Goal: Navigation & Orientation: Find specific page/section

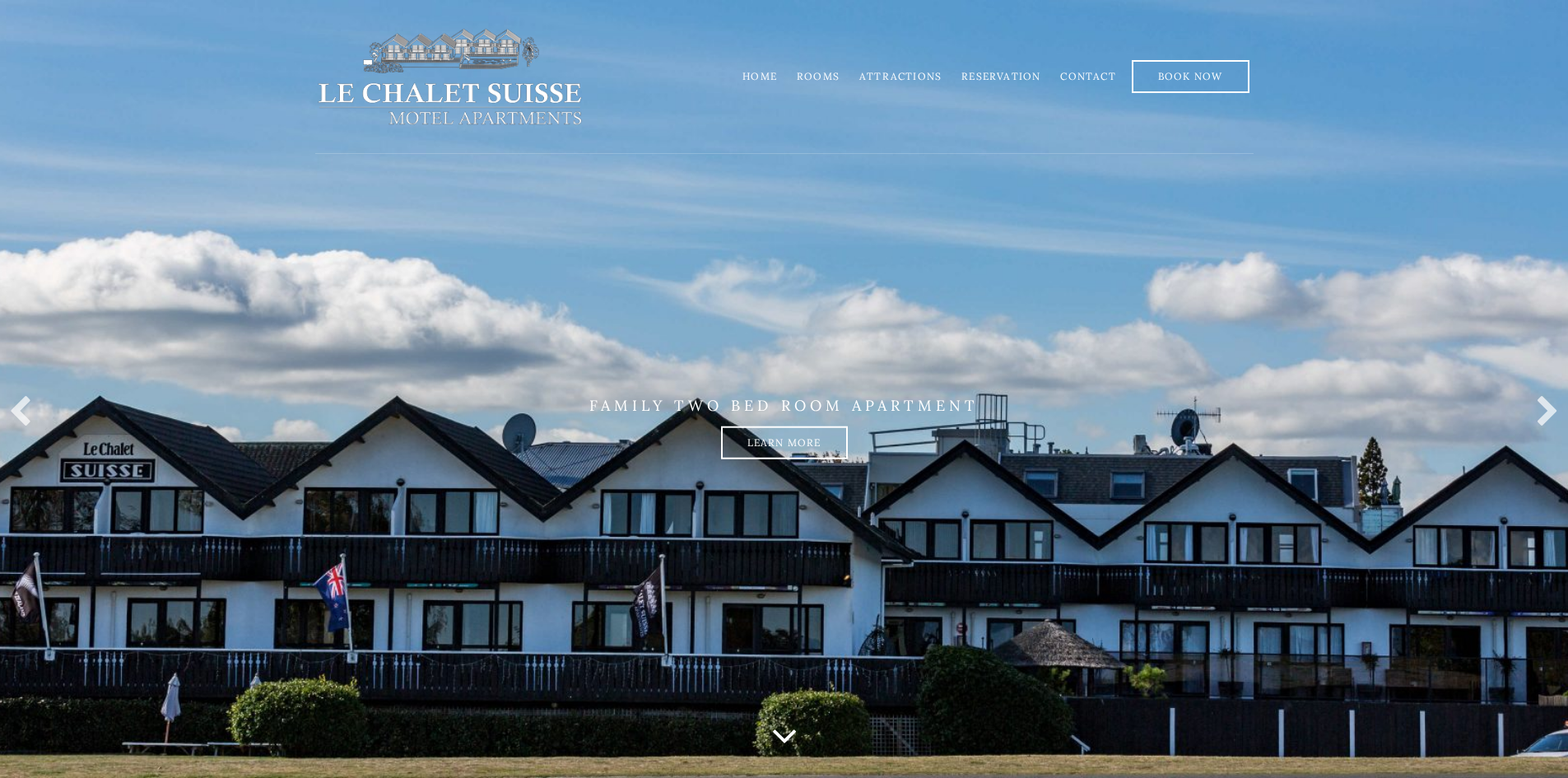
click at [818, 79] on link "Rooms" at bounding box center [818, 75] width 43 height 12
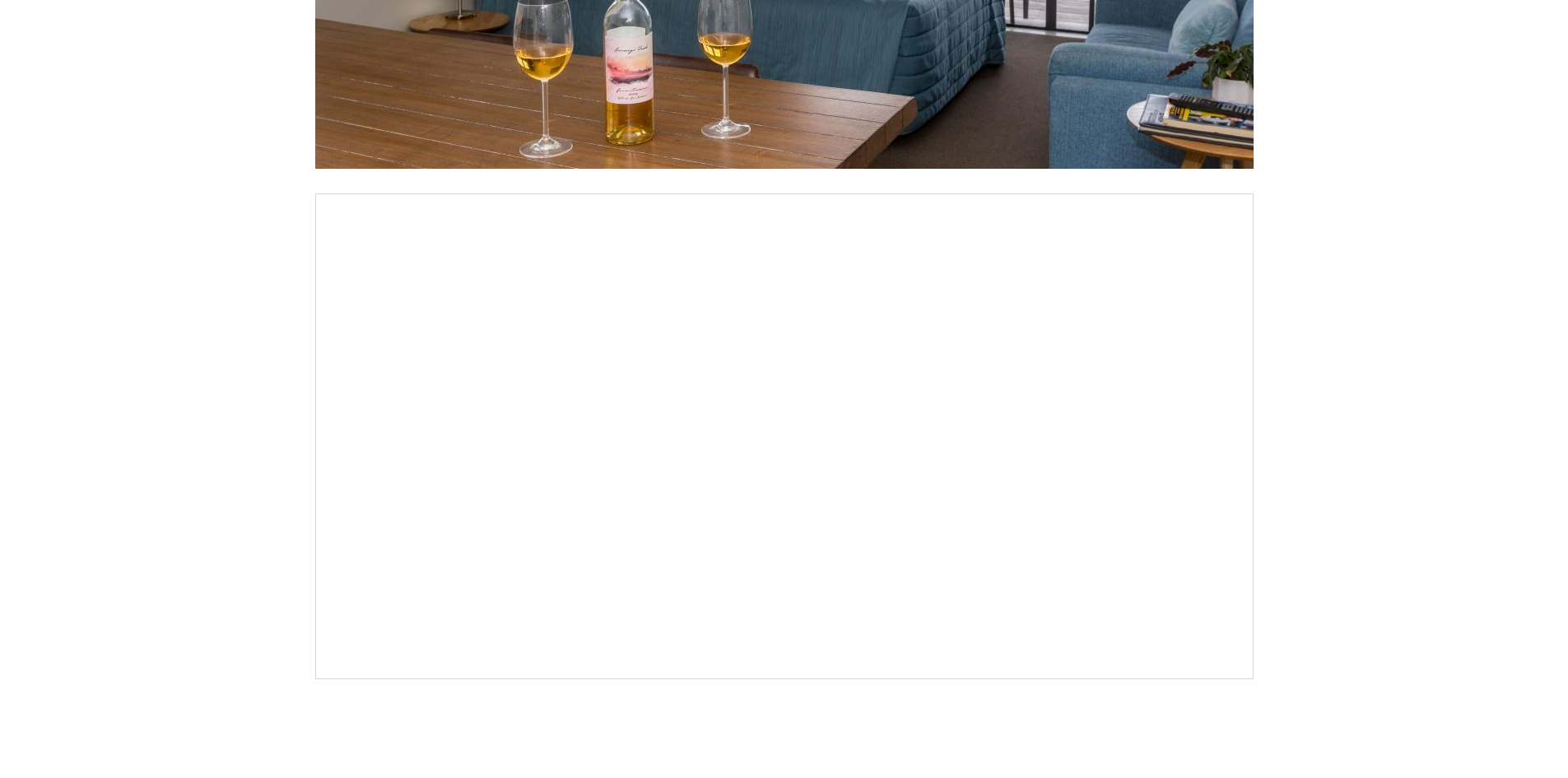
scroll to position [1655, 0]
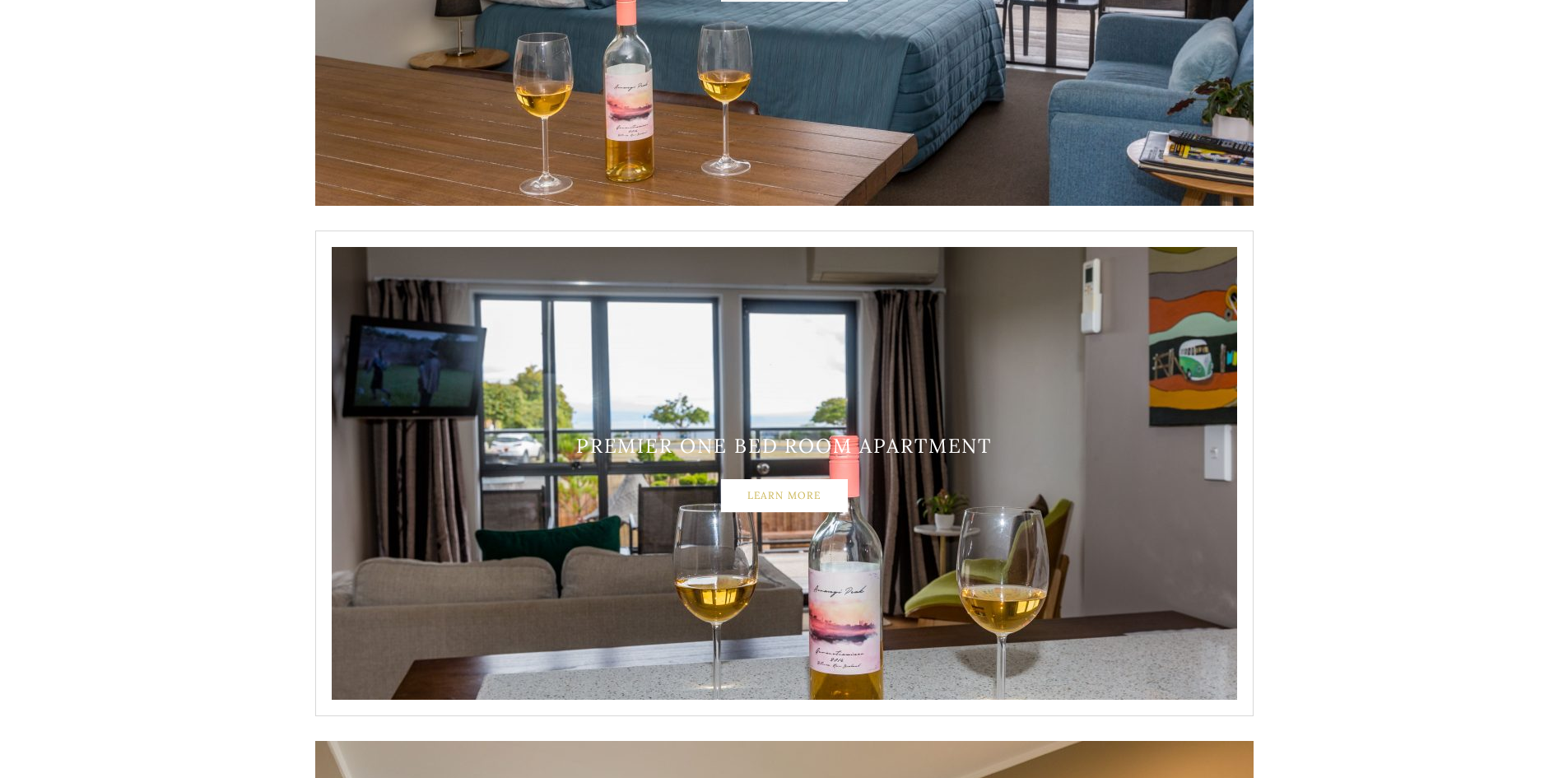
click at [809, 498] on link "Learn More" at bounding box center [784, 495] width 127 height 33
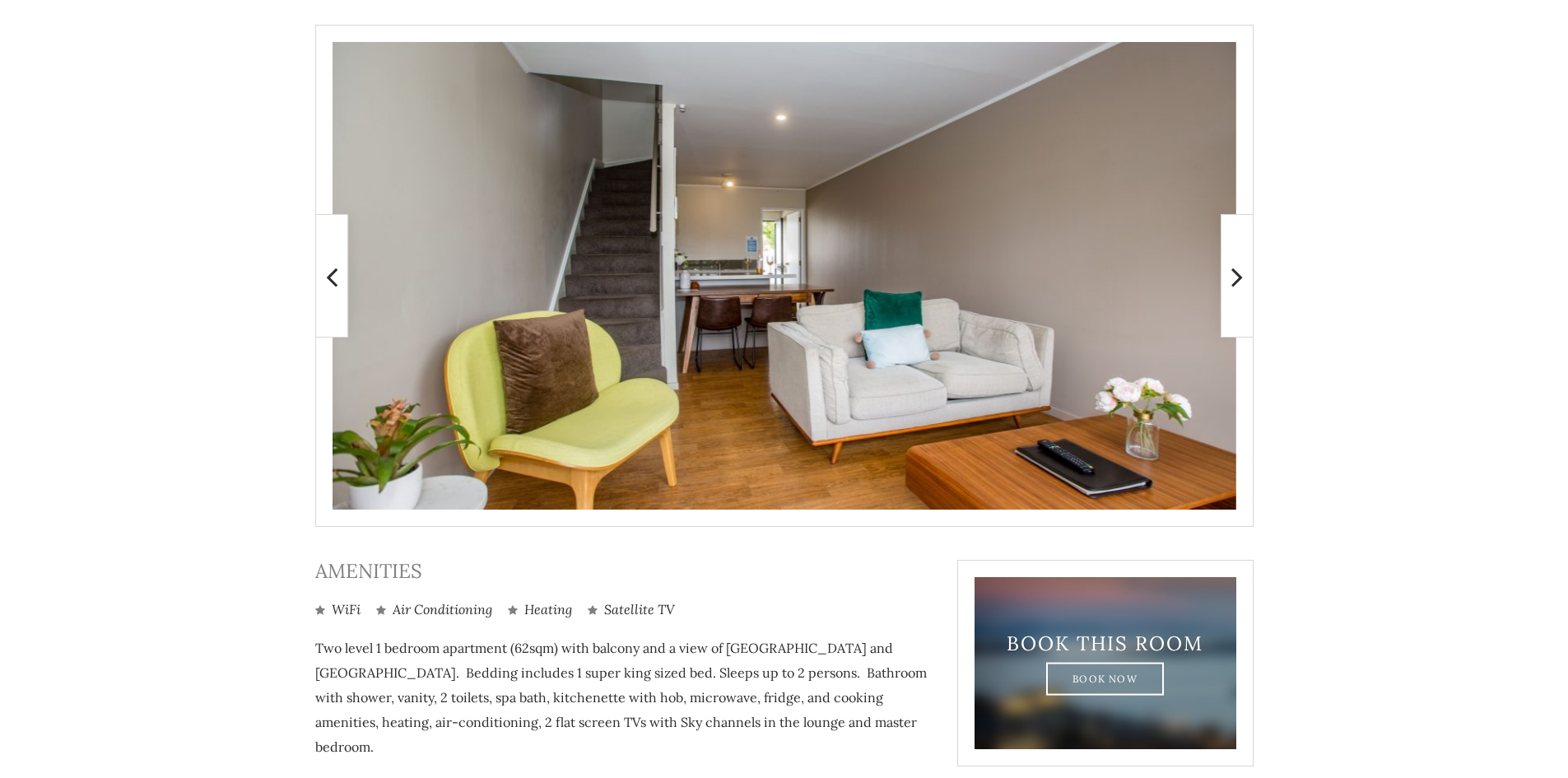
scroll to position [247, 0]
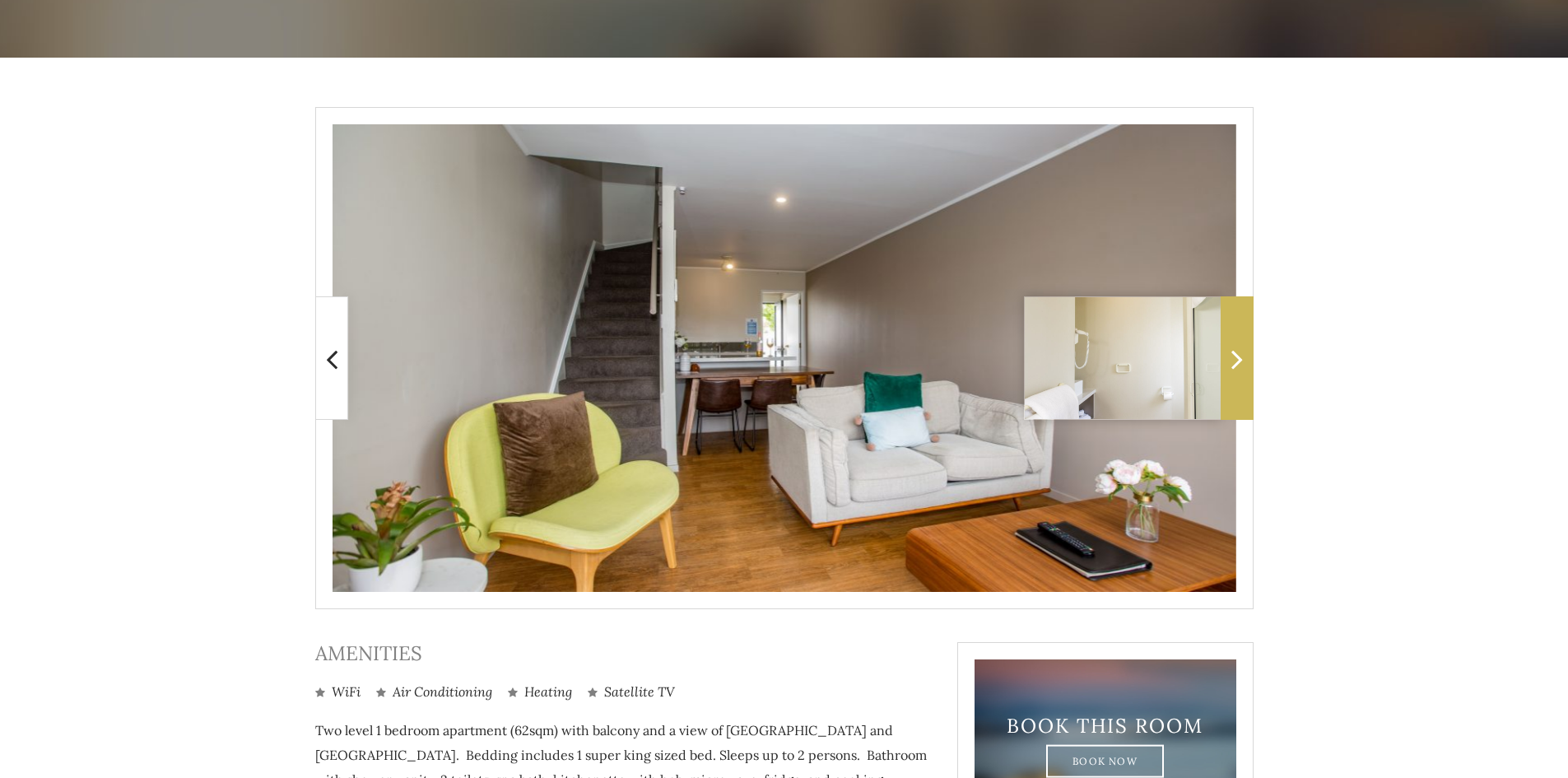
click at [1238, 360] on icon at bounding box center [1237, 358] width 11 height 33
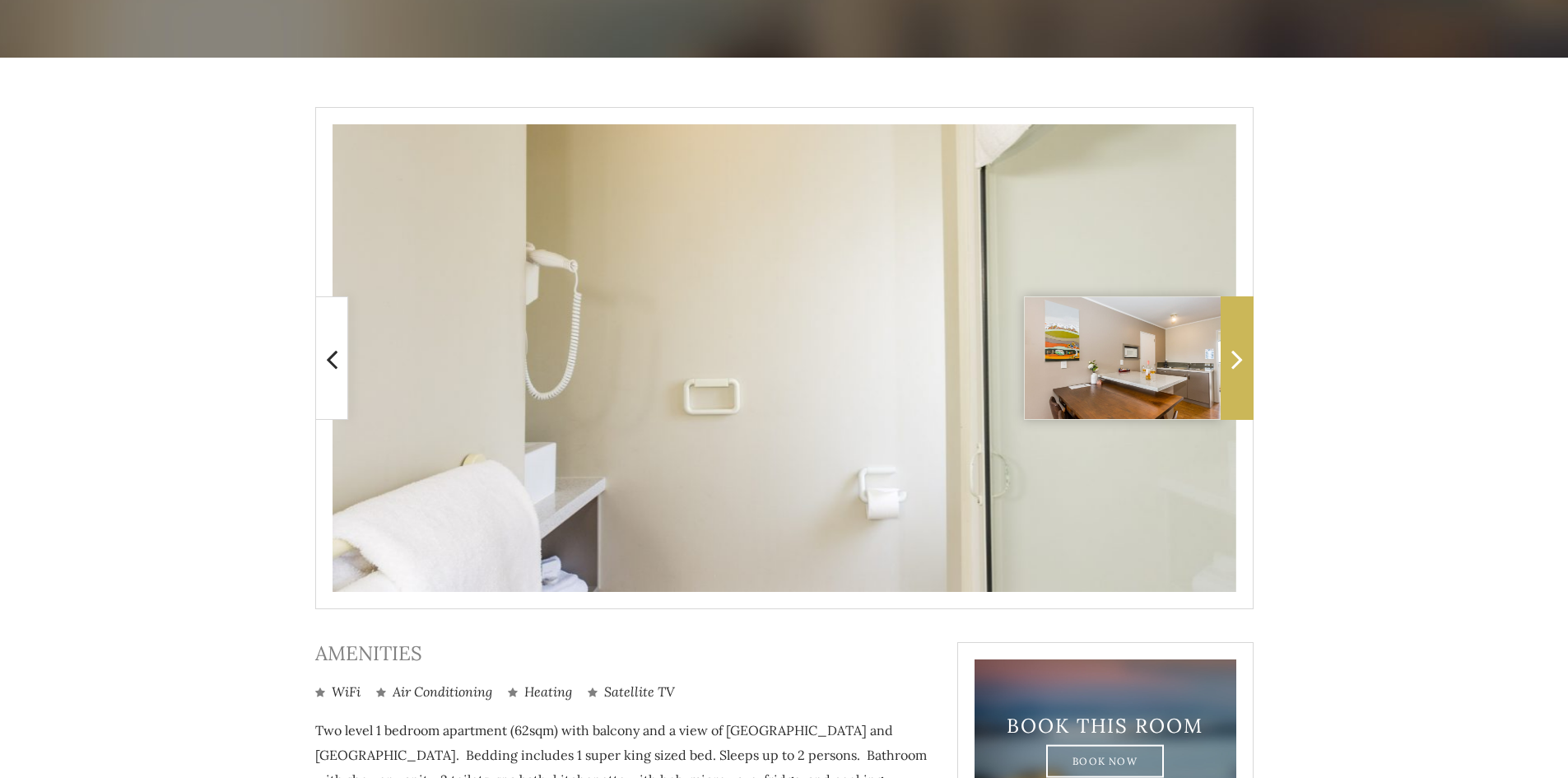
click at [1238, 361] on icon at bounding box center [1237, 358] width 11 height 33
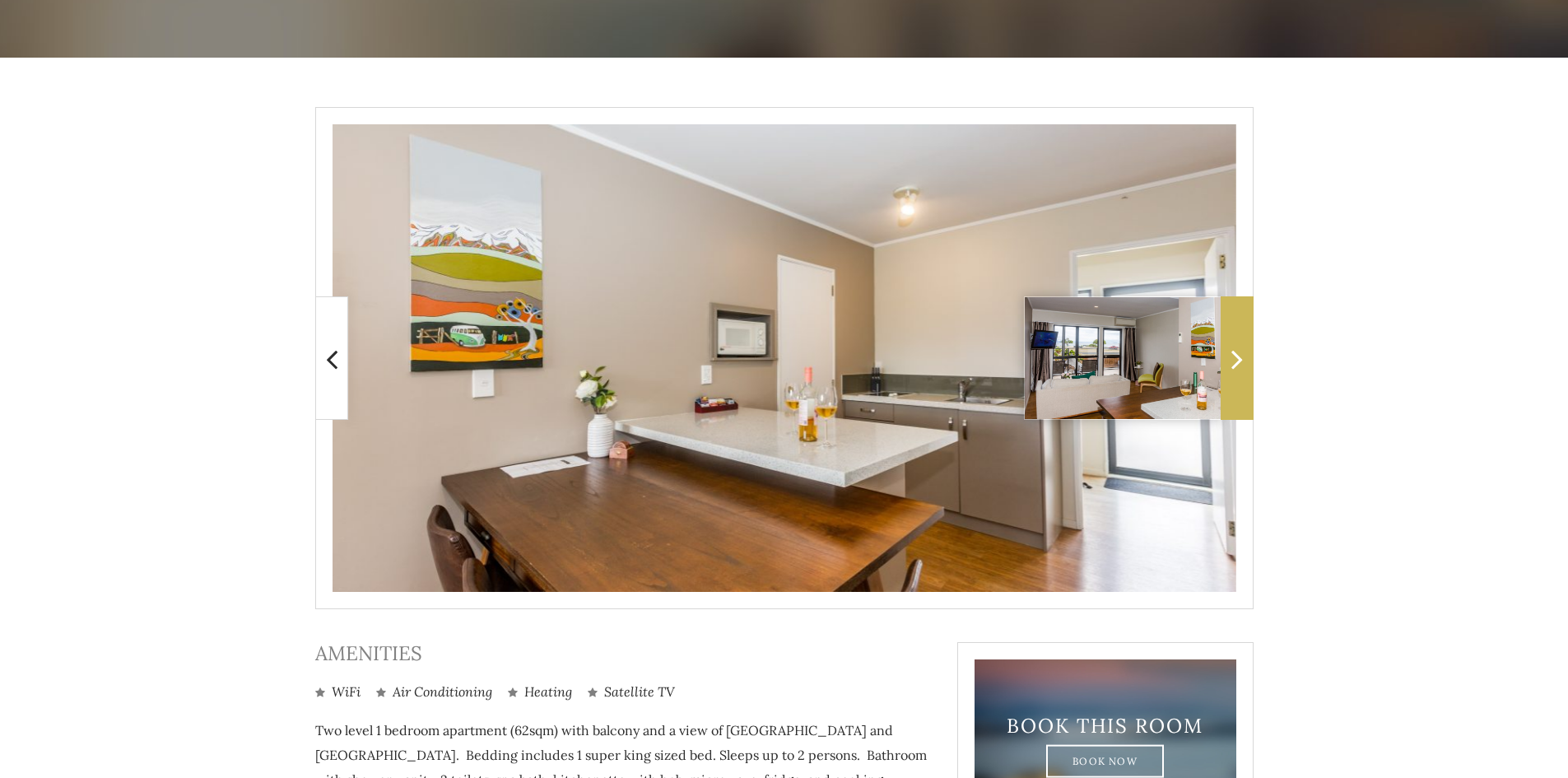
click at [1229, 356] on span at bounding box center [1236, 358] width 33 height 124
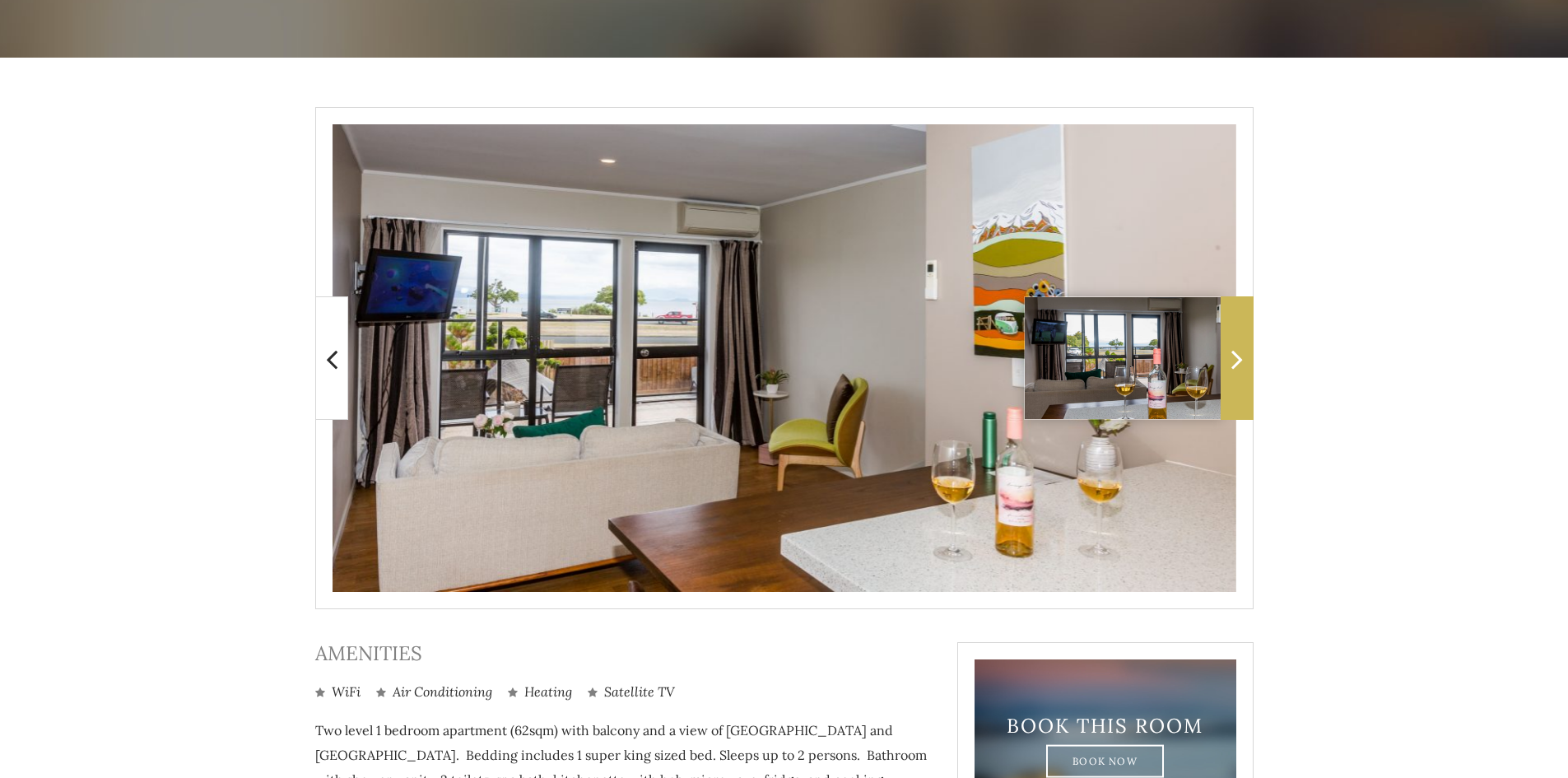
click at [1229, 356] on span at bounding box center [1236, 358] width 33 height 124
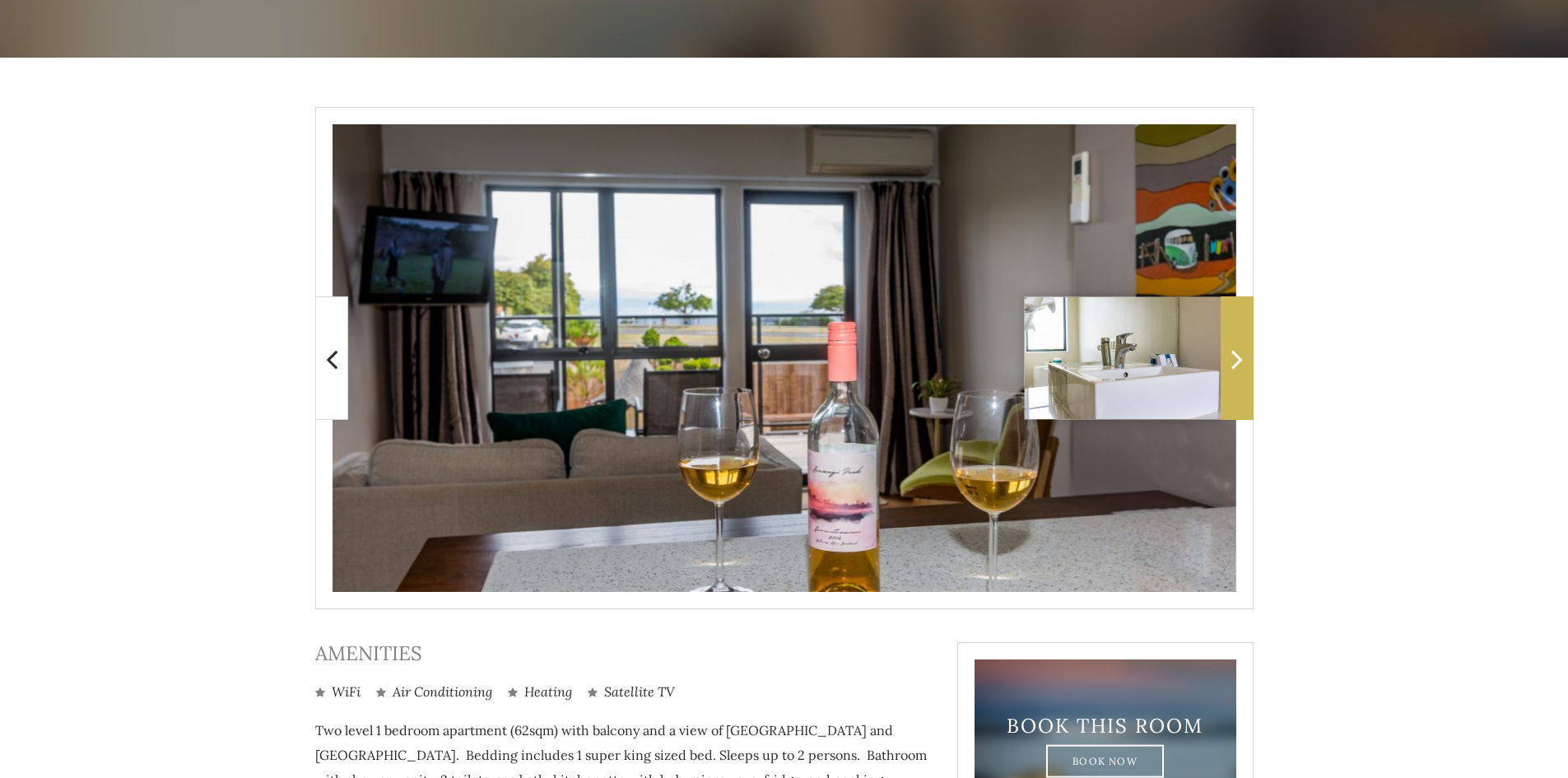
click at [1229, 356] on span at bounding box center [1236, 358] width 33 height 124
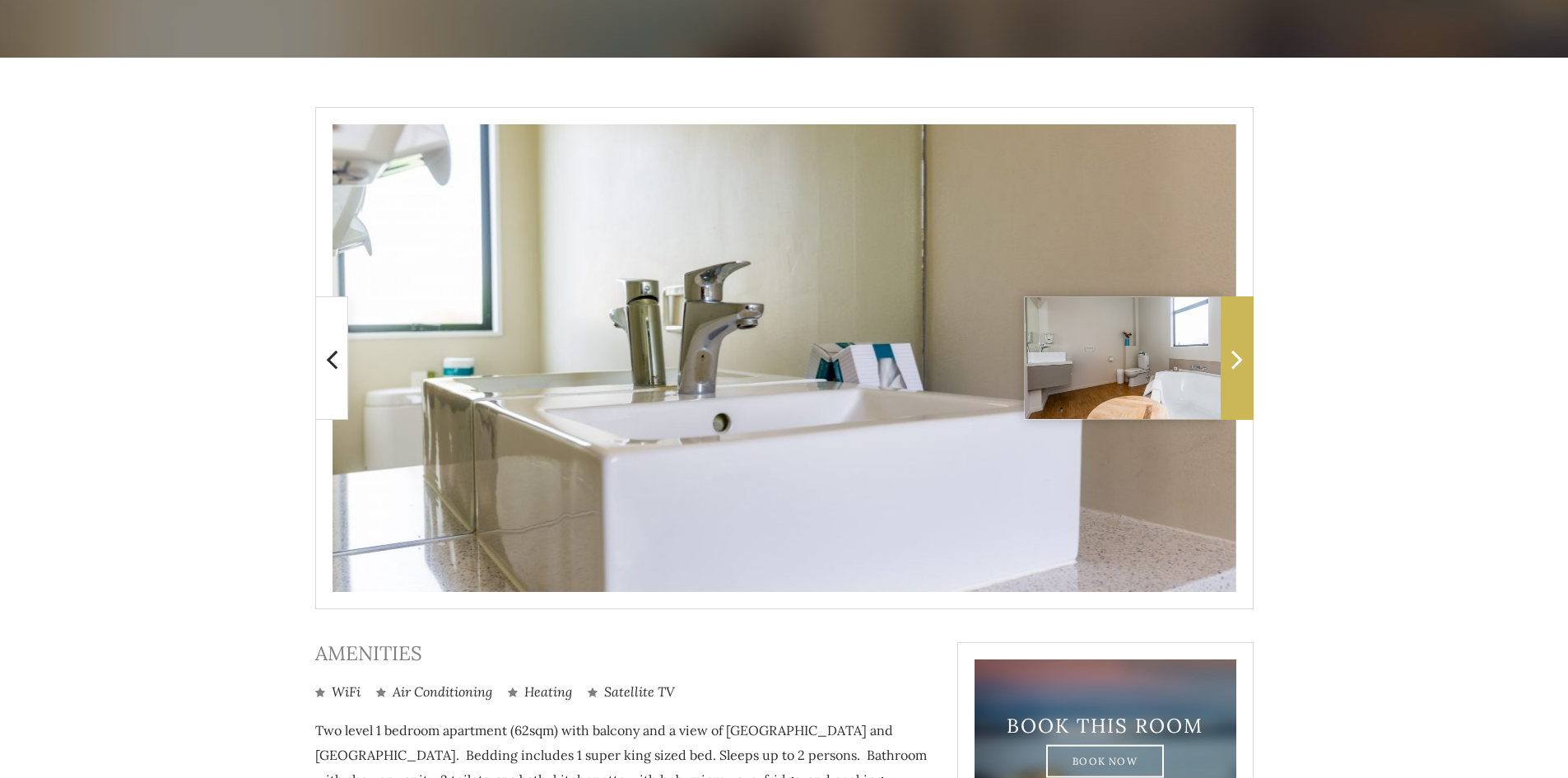
click at [1229, 356] on span at bounding box center [1236, 358] width 33 height 124
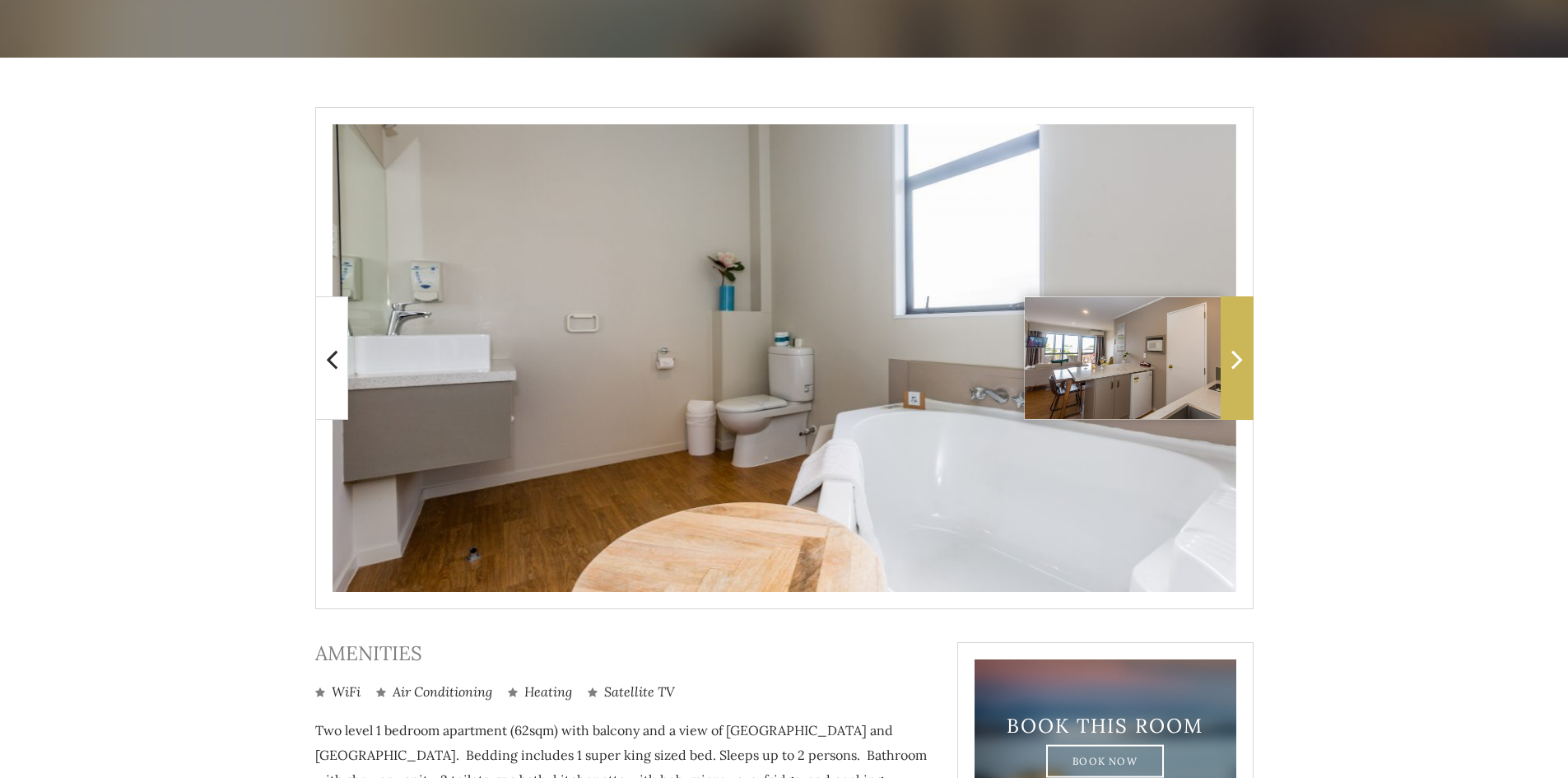
click at [1229, 356] on span at bounding box center [1236, 358] width 33 height 124
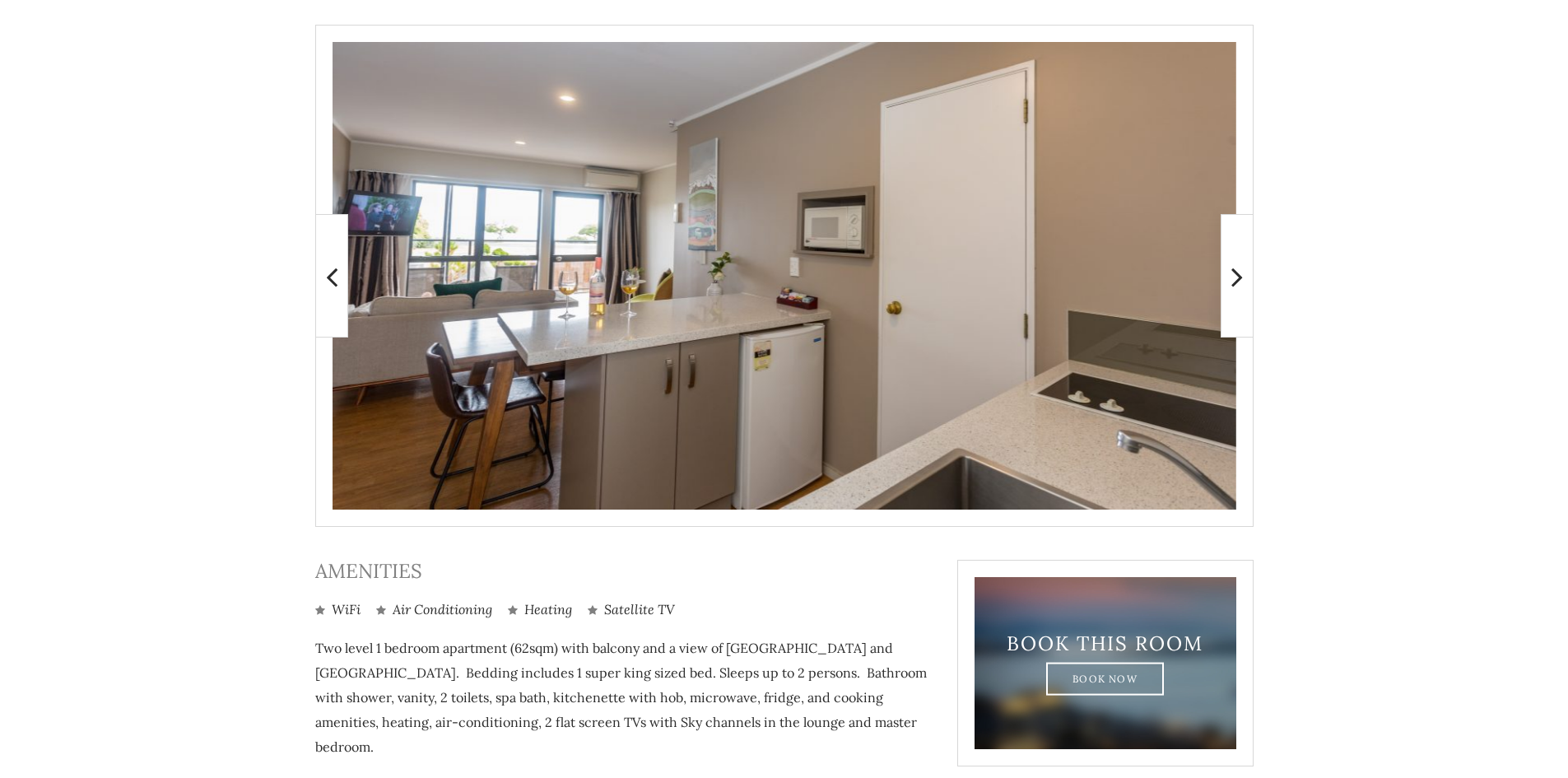
scroll to position [412, 0]
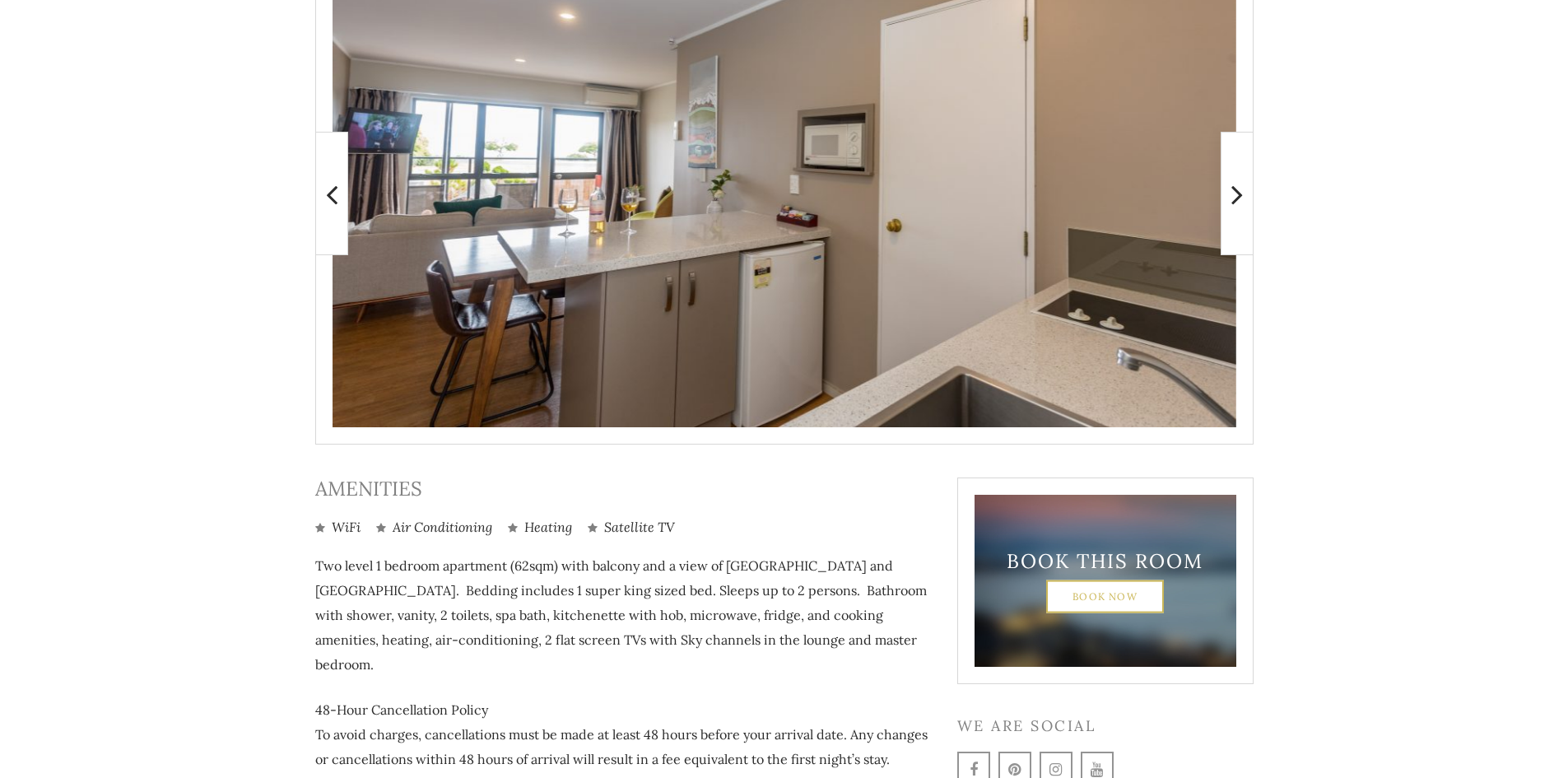
click at [1130, 597] on link "Book Now" at bounding box center [1105, 595] width 117 height 33
